Goal: Navigation & Orientation: Find specific page/section

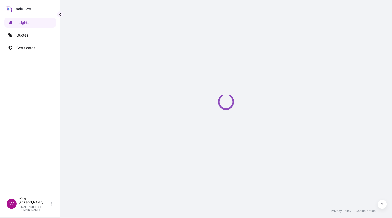
select select "2025"
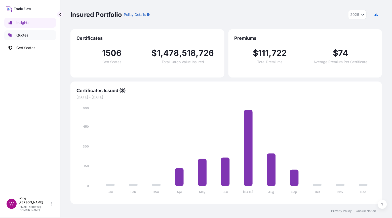
click at [18, 35] on p "Quotes" at bounding box center [22, 35] width 12 height 5
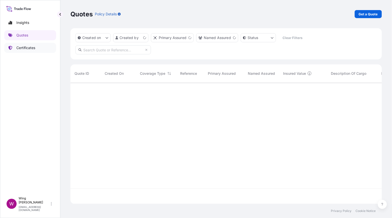
scroll to position [118, 306]
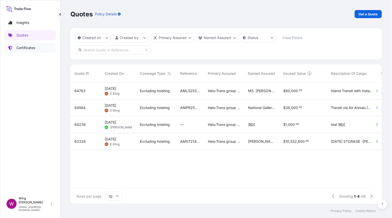
click at [26, 47] on p "Certificates" at bounding box center [25, 47] width 19 height 5
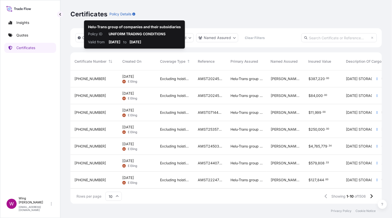
scroll to position [130, 306]
